Goal: Task Accomplishment & Management: Complete application form

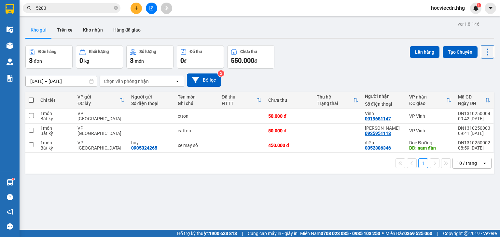
scroll to position [128, 0]
click at [139, 7] on button at bounding box center [135, 8] width 11 height 11
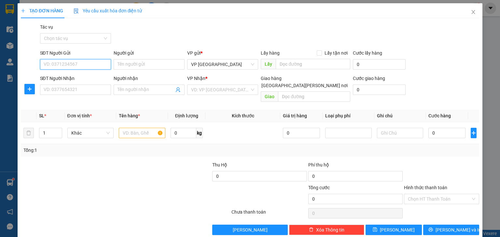
click at [102, 64] on input "SĐT Người Gửi" at bounding box center [75, 64] width 71 height 10
type input "0905589689"
click at [88, 75] on div "0905589689 - [PERSON_NAME]" at bounding box center [76, 77] width 64 height 7
type input "[PERSON_NAME]"
type input "0905589689"
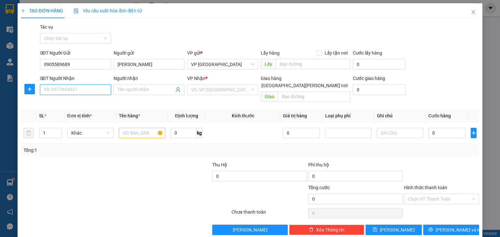
click at [86, 88] on input "SĐT Người Nhận" at bounding box center [75, 90] width 71 height 10
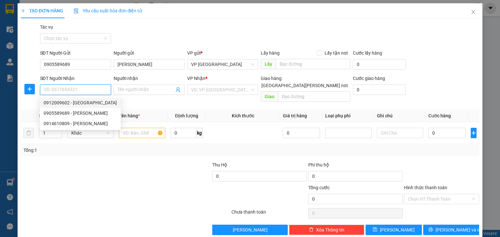
click at [83, 105] on div "0912009602 - [GEOGRAPHIC_DATA]" at bounding box center [80, 102] width 73 height 7
type input "0912009602"
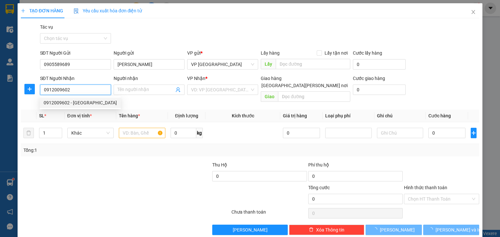
type input "Hà"
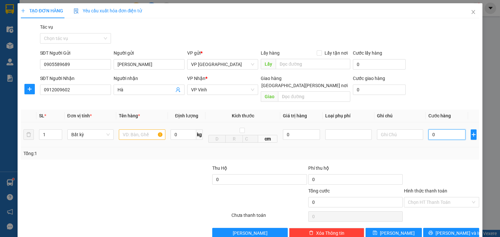
click at [445, 129] on input "0" at bounding box center [446, 134] width 37 height 10
type input "5"
type input "50"
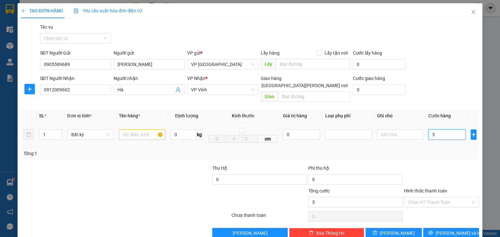
type input "50"
type input "500"
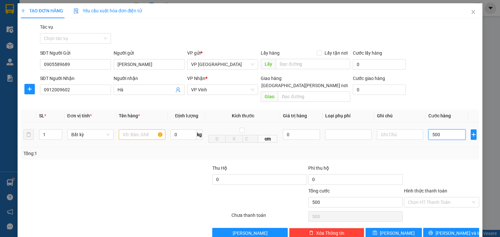
type input "5.000"
type input "50.000"
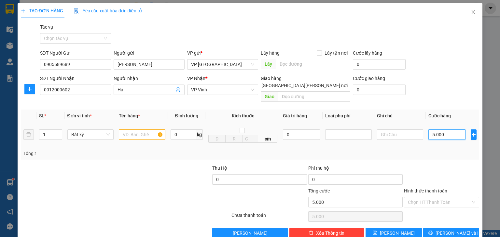
type input "50.000"
click at [148, 129] on input "text" at bounding box center [142, 134] width 47 height 10
type input "boc đồ"
click at [422, 188] on label "Hình thức thanh toán" at bounding box center [425, 190] width 43 height 5
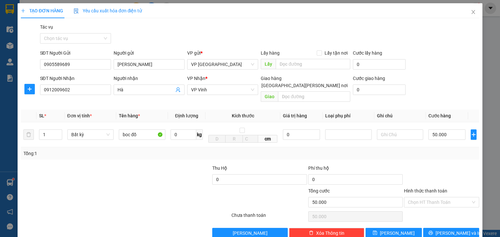
click at [422, 197] on input "Hình thức thanh toán" at bounding box center [439, 202] width 63 height 10
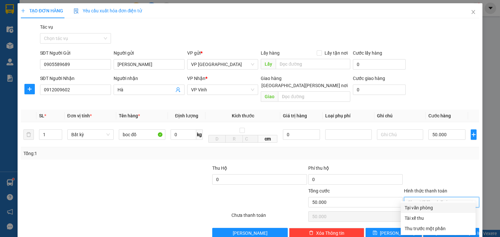
click at [421, 208] on div "Tại văn phòng" at bounding box center [437, 207] width 67 height 7
type input "0"
click at [432, 228] on button "[PERSON_NAME] và In" at bounding box center [451, 233] width 56 height 10
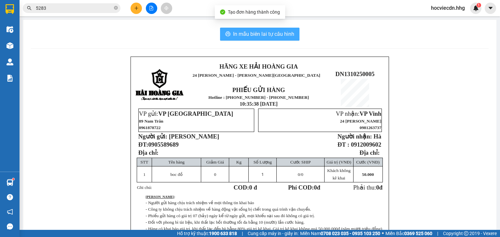
click at [275, 38] on span "In mẫu biên lai tự cấu hình" at bounding box center [263, 34] width 61 height 8
